Goal: Task Accomplishment & Management: Use online tool/utility

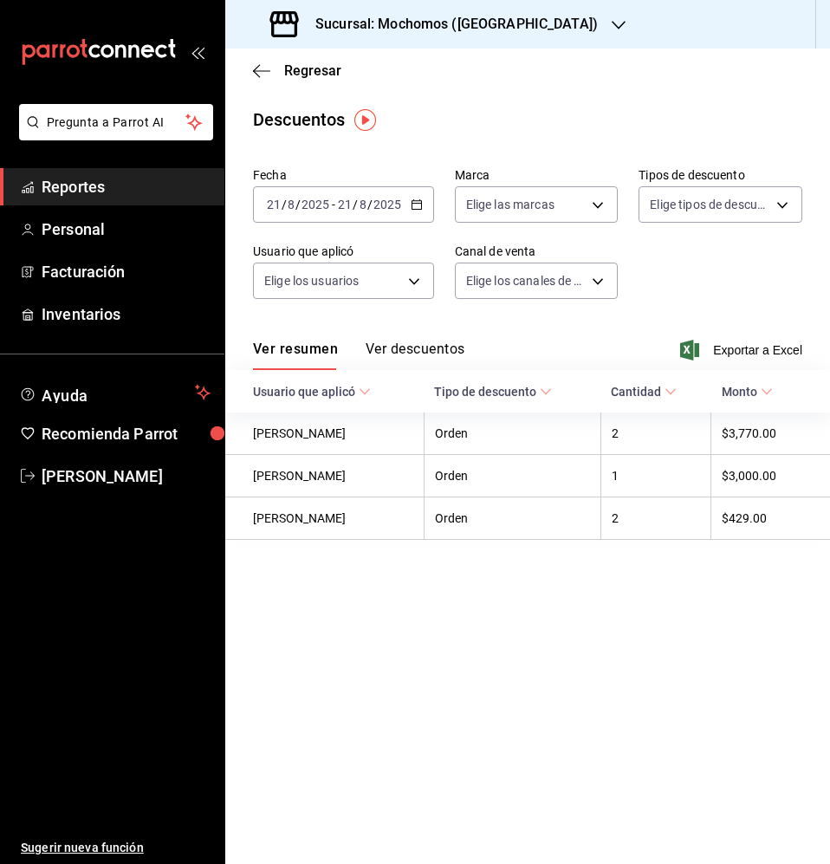
click at [111, 187] on span "Reportes" at bounding box center [126, 186] width 169 height 23
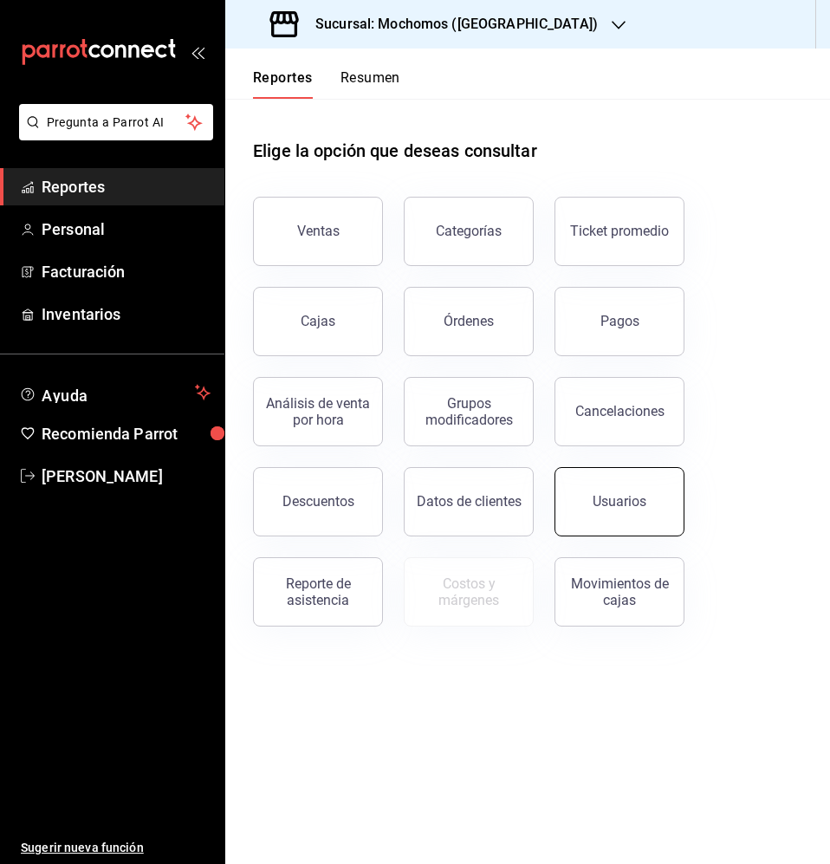
click at [657, 500] on button "Usuarios" at bounding box center [619, 501] width 130 height 69
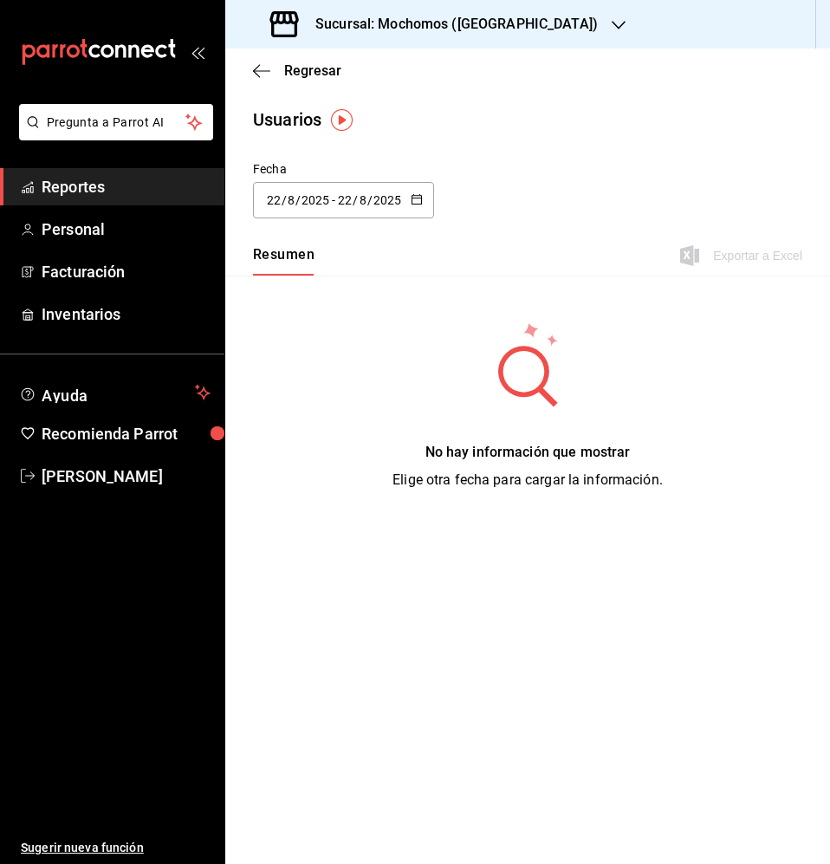
click at [412, 199] on icon "button" at bounding box center [417, 199] width 12 height 12
click at [318, 446] on li "Rango de fechas" at bounding box center [335, 449] width 164 height 39
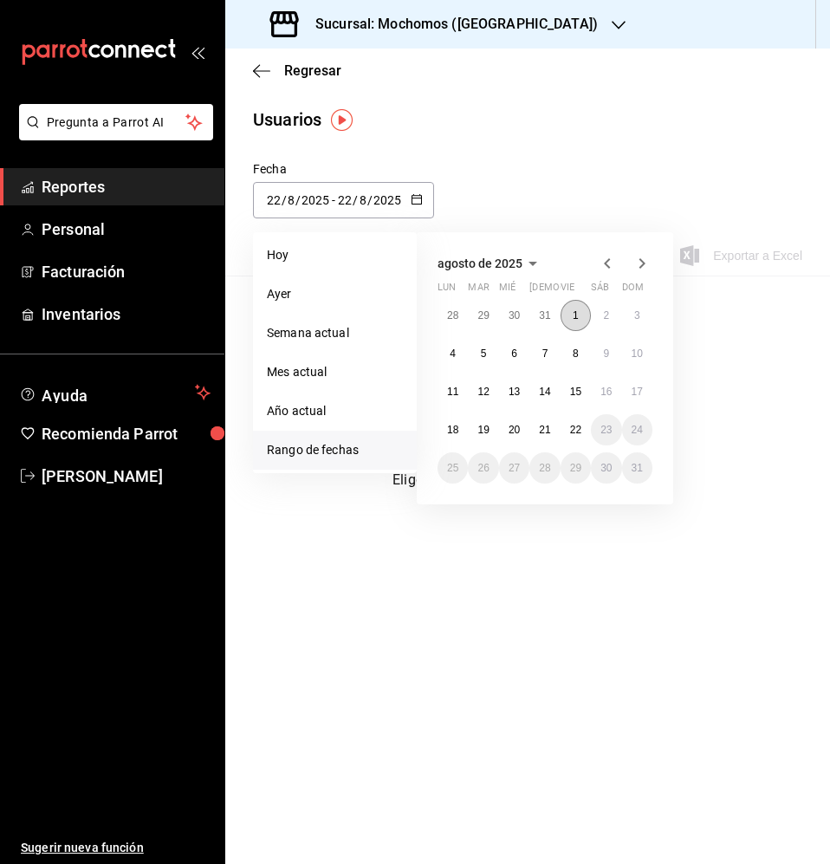
click at [575, 304] on button "1" at bounding box center [575, 315] width 30 height 31
click at [578, 424] on abbr "22" at bounding box center [575, 430] width 11 height 12
type input "2025-08-01"
type input "1"
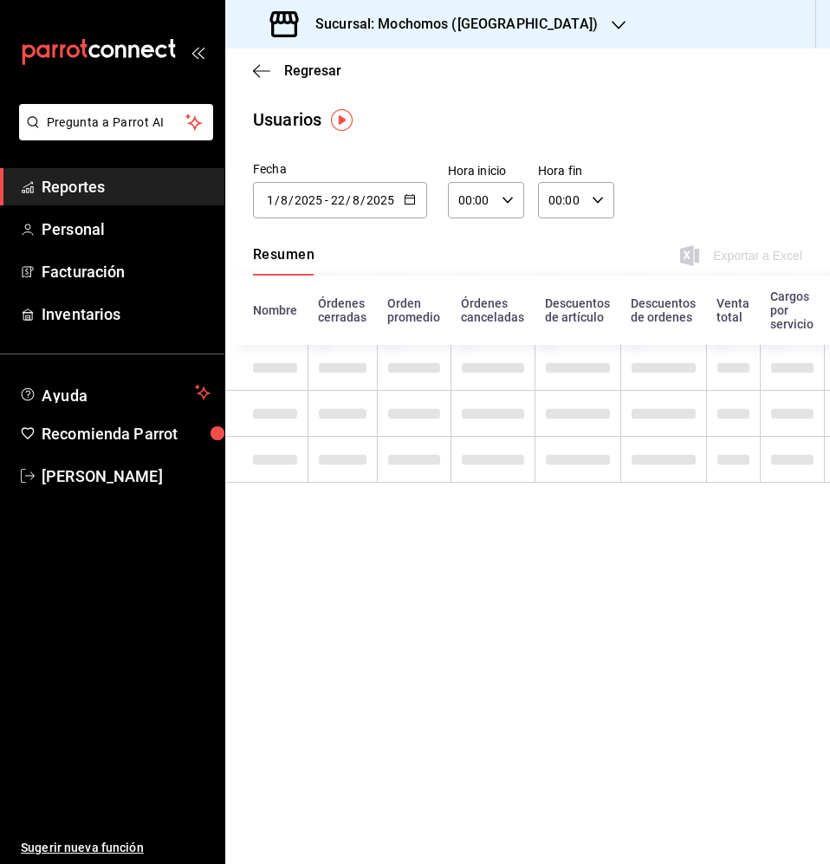
click at [413, 197] on \(Stroke\) "button" at bounding box center [409, 200] width 10 height 10
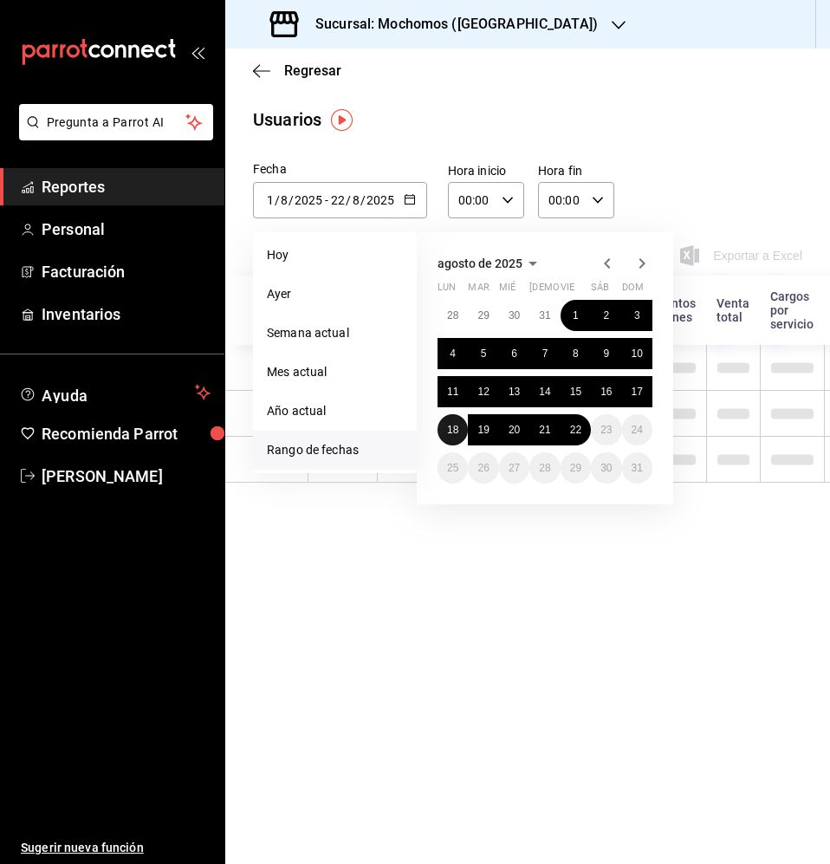
click at [457, 423] on button "18" at bounding box center [452, 429] width 30 height 31
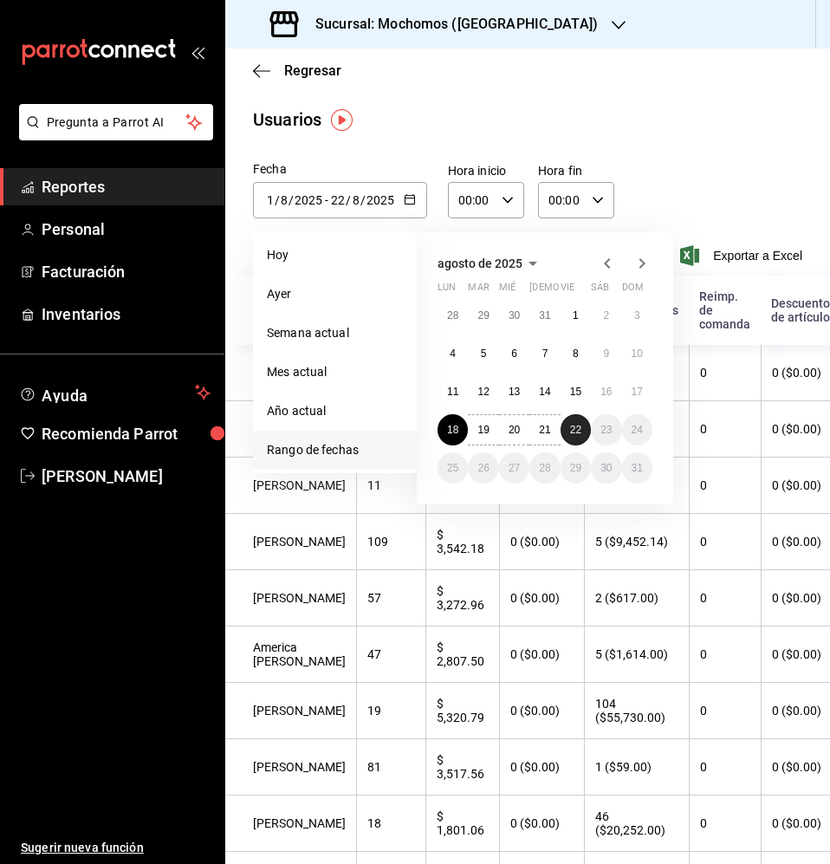
click at [565, 427] on button "22" at bounding box center [575, 429] width 30 height 31
type input "2025-08-18"
type input "18"
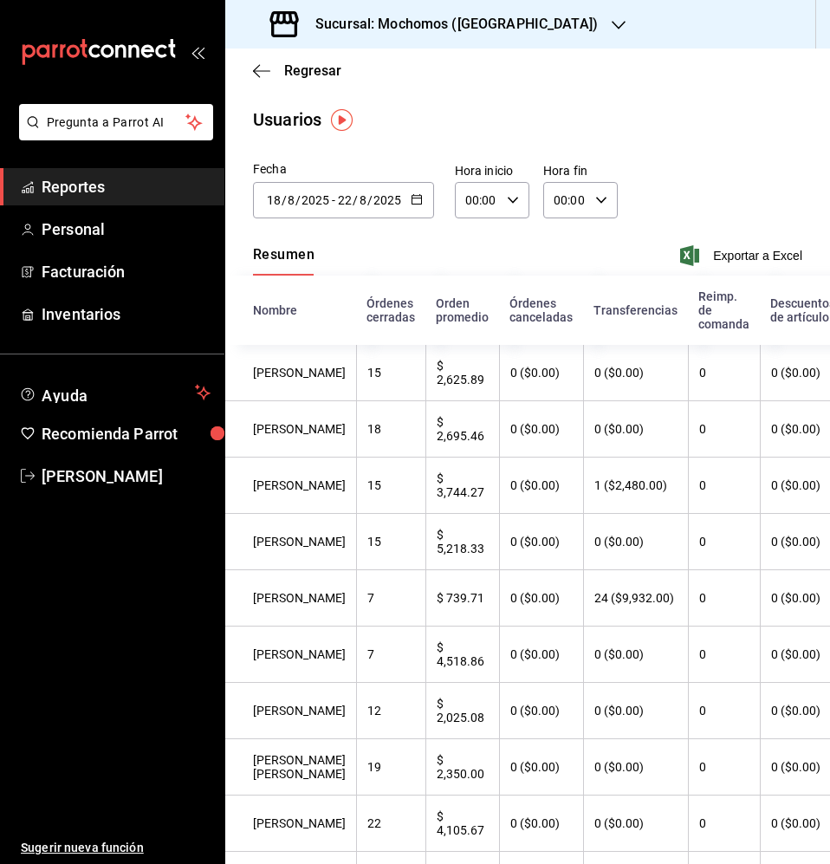
click at [595, 203] on icon "button" at bounding box center [601, 200] width 12 height 12
click at [560, 340] on span "23" at bounding box center [557, 341] width 9 height 14
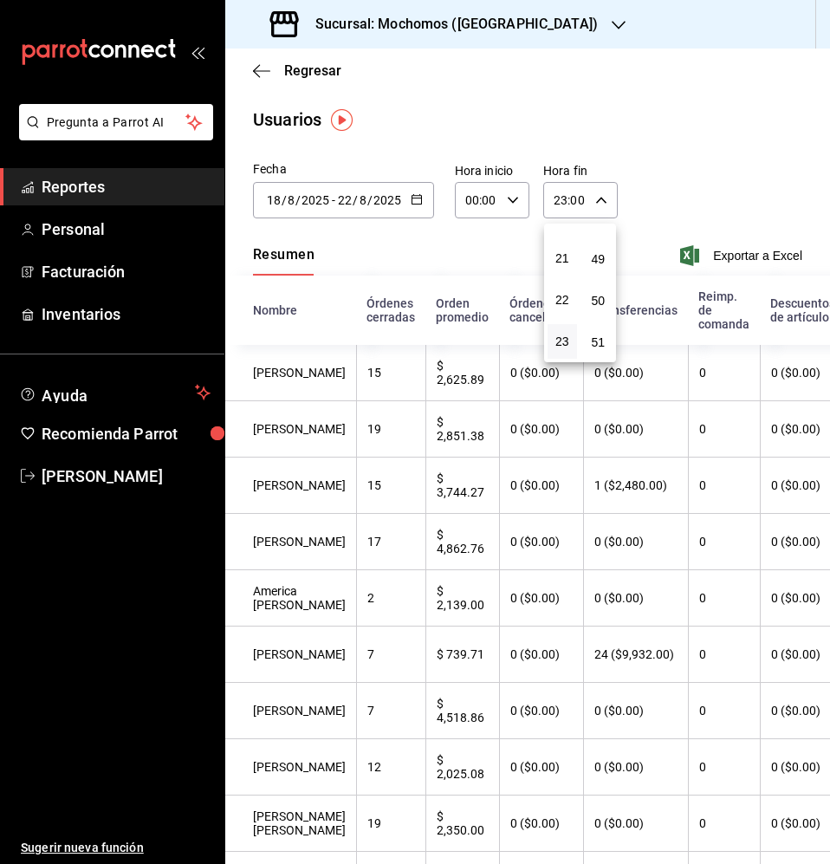
scroll to position [2356, 0]
click at [597, 342] on span "59" at bounding box center [598, 341] width 9 height 14
type input "23:59"
click at [485, 235] on div at bounding box center [415, 432] width 830 height 864
click at [722, 253] on span "Exportar a Excel" at bounding box center [742, 255] width 119 height 21
